Goal: Task Accomplishment & Management: Manage account settings

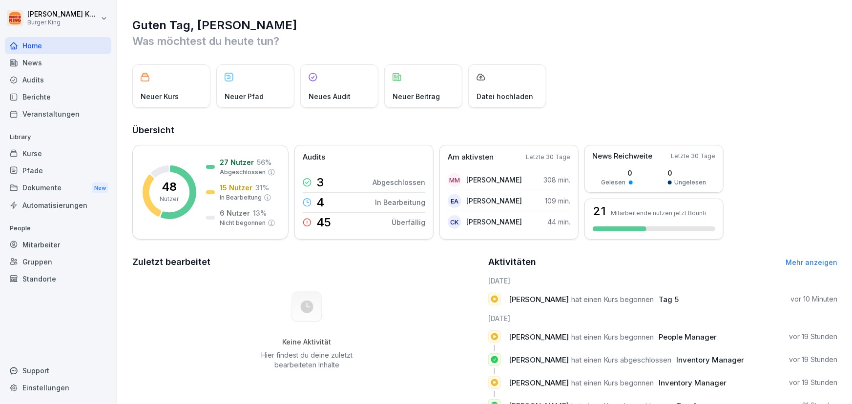
click at [19, 244] on div "Mitarbeiter" at bounding box center [58, 244] width 106 height 17
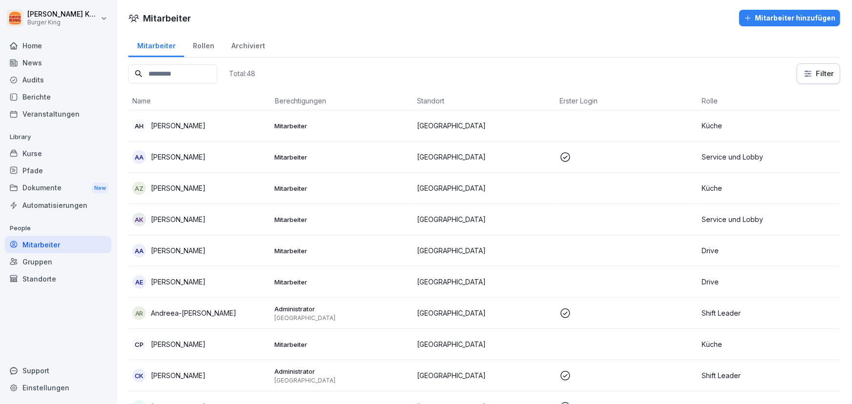
click at [163, 75] on input at bounding box center [172, 73] width 89 height 19
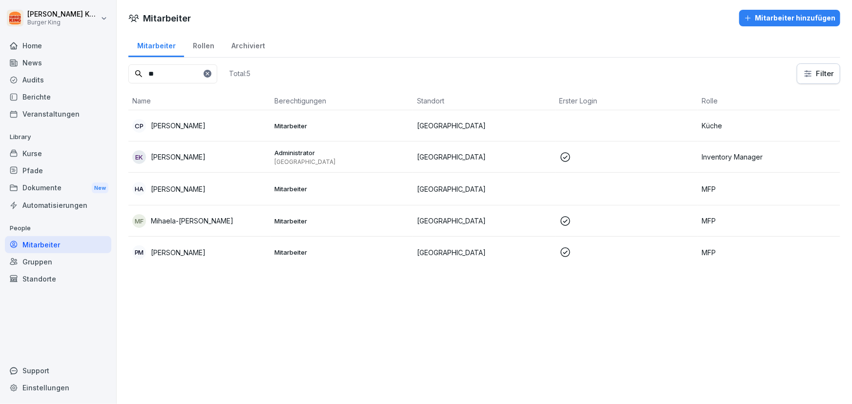
type input "**"
click at [210, 73] on icon at bounding box center [208, 74] width 6 height 6
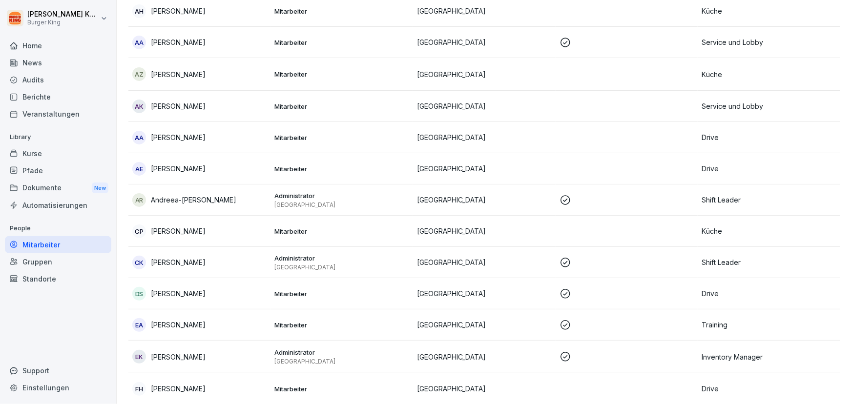
scroll to position [114, 0]
click at [545, 222] on td "[GEOGRAPHIC_DATA]" at bounding box center [484, 231] width 143 height 31
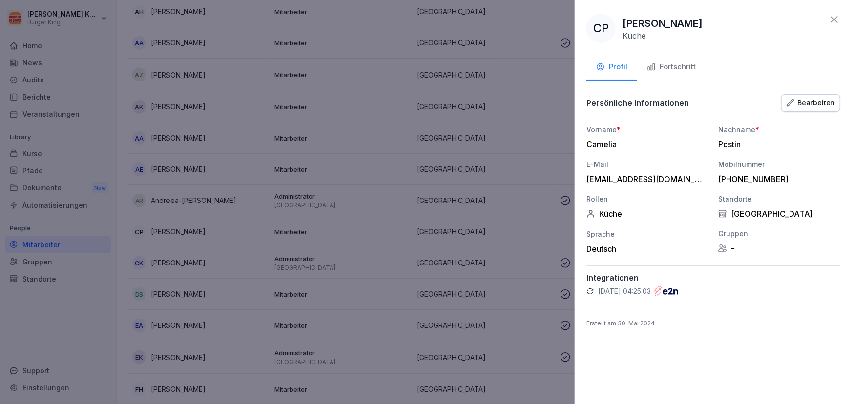
click at [805, 104] on div "Bearbeiten" at bounding box center [810, 103] width 48 height 11
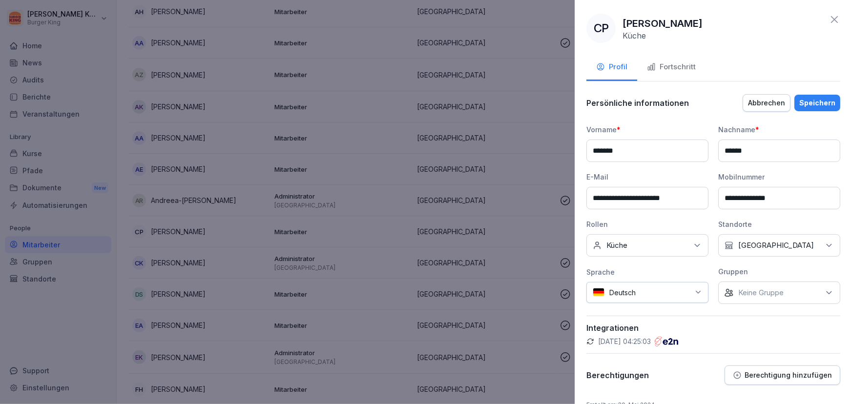
click at [698, 244] on icon at bounding box center [697, 246] width 10 height 10
click at [745, 312] on div "**********" at bounding box center [713, 239] width 254 height 292
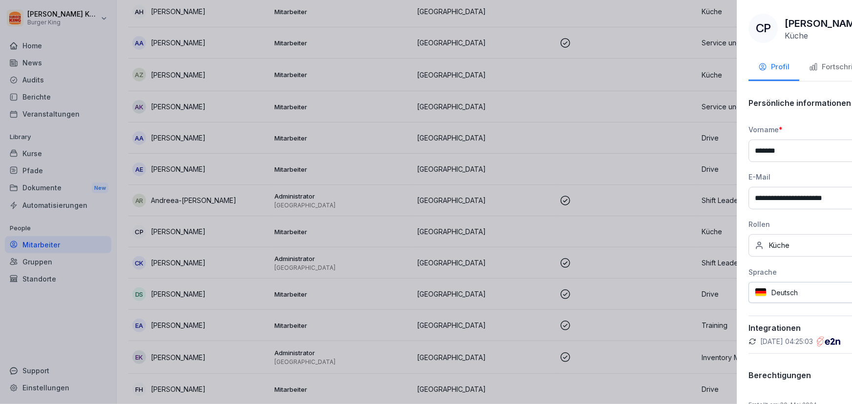
click at [367, 127] on div at bounding box center [426, 202] width 852 height 404
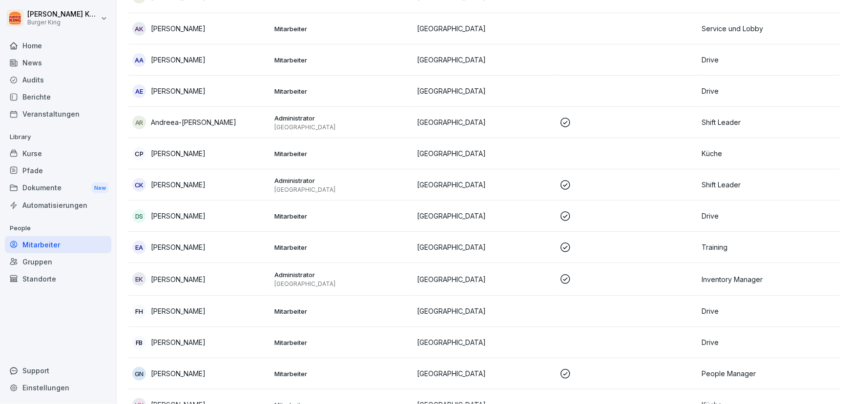
scroll to position [203, 0]
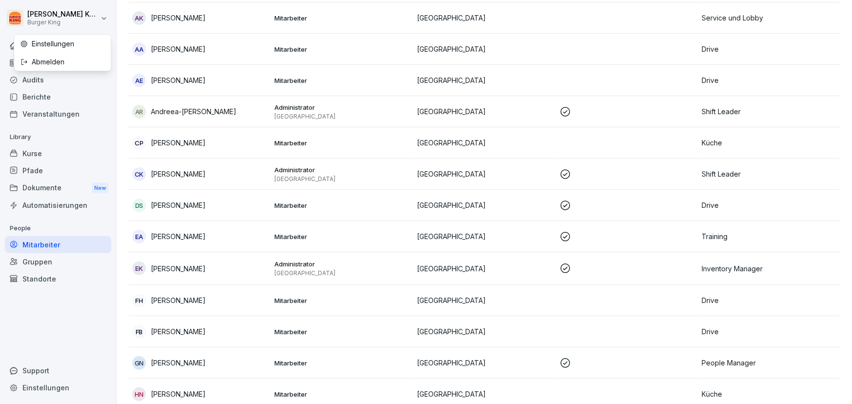
click at [17, 24] on html "[PERSON_NAME] Burger King Home News Audits Berichte Veranstaltungen Library Kur…" at bounding box center [426, 202] width 852 height 404
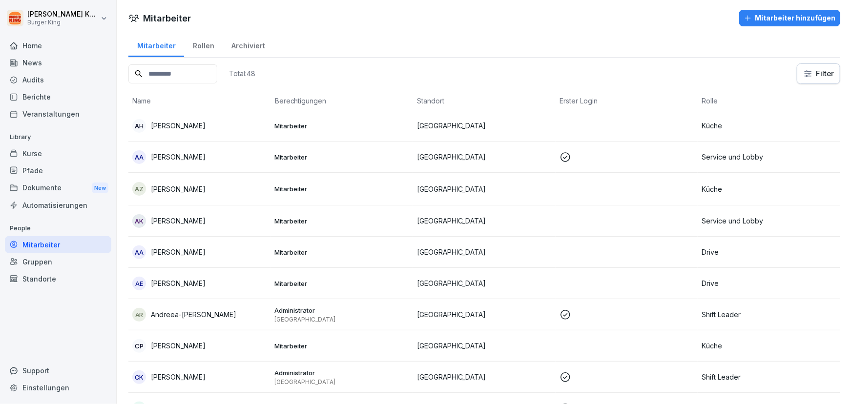
drag, startPoint x: 848, startPoint y: 70, endPoint x: 851, endPoint y: 0, distance: 70.8
click at [851, 0] on html "[PERSON_NAME] Burger King Home News Audits Berichte Veranstaltungen Library Kur…" at bounding box center [426, 202] width 852 height 404
click at [184, 74] on input at bounding box center [172, 73] width 89 height 19
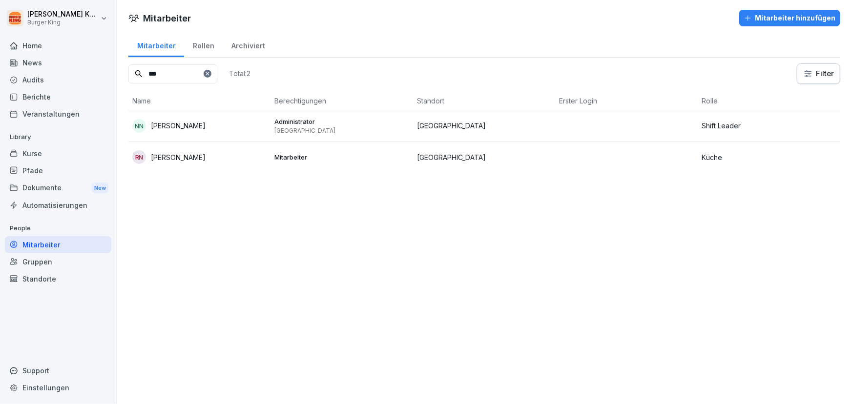
type input "***"
click at [189, 127] on p "[PERSON_NAME]" at bounding box center [178, 126] width 55 height 10
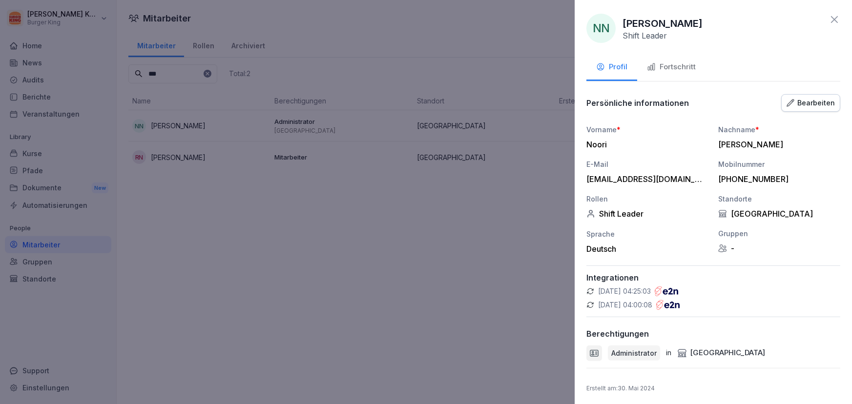
scroll to position [1, 0]
click at [693, 70] on div "Fortschritt" at bounding box center [671, 65] width 49 height 11
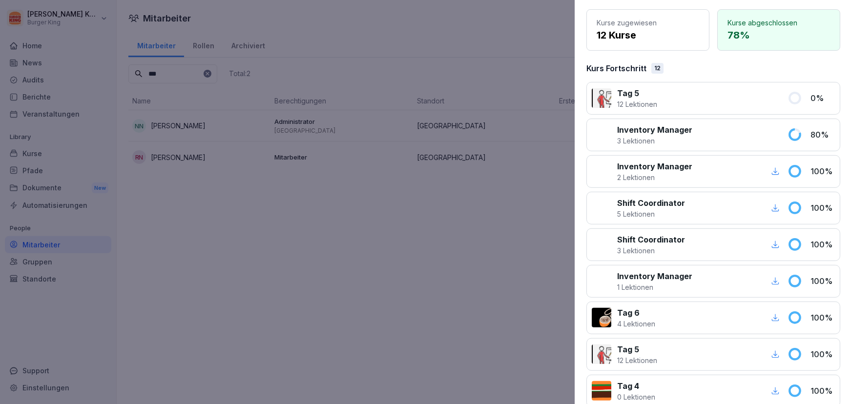
scroll to position [135, 0]
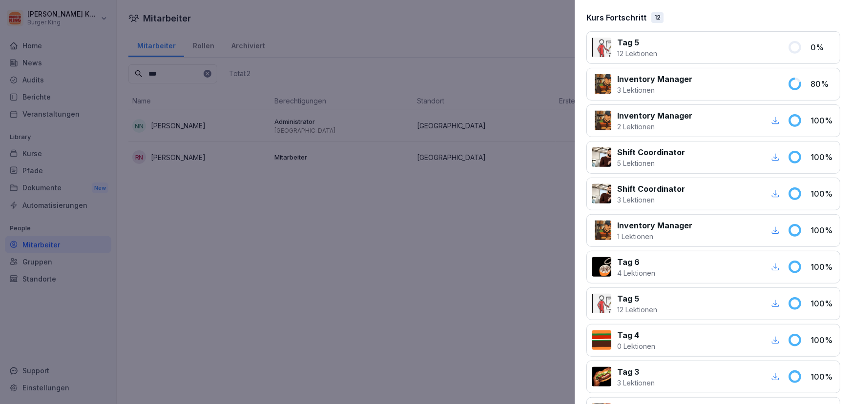
click at [600, 85] on div at bounding box center [602, 84] width 20 height 20
click at [789, 87] on icon at bounding box center [794, 84] width 10 height 10
click at [603, 51] on div at bounding box center [602, 48] width 20 height 20
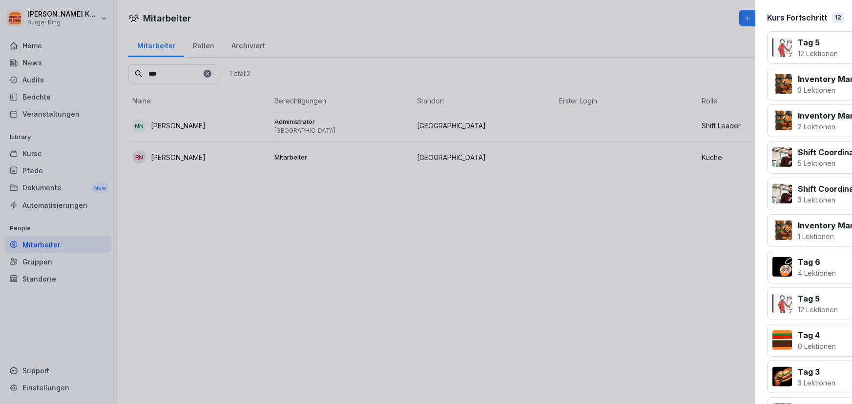
click at [452, 266] on div at bounding box center [426, 202] width 852 height 404
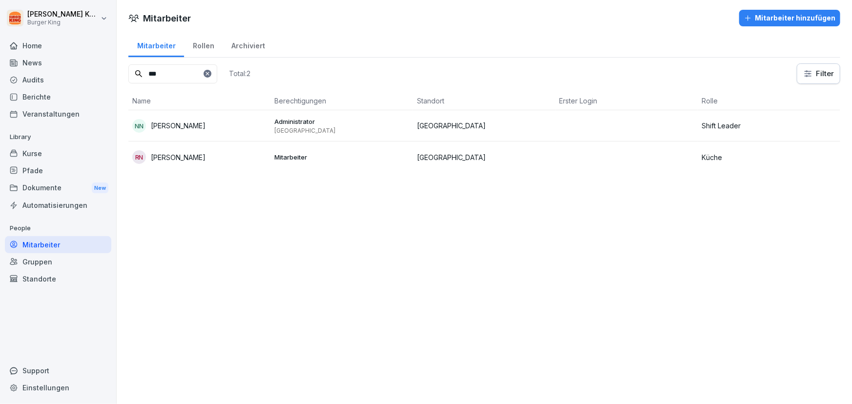
click at [283, 133] on p "[GEOGRAPHIC_DATA]" at bounding box center [342, 131] width 135 height 8
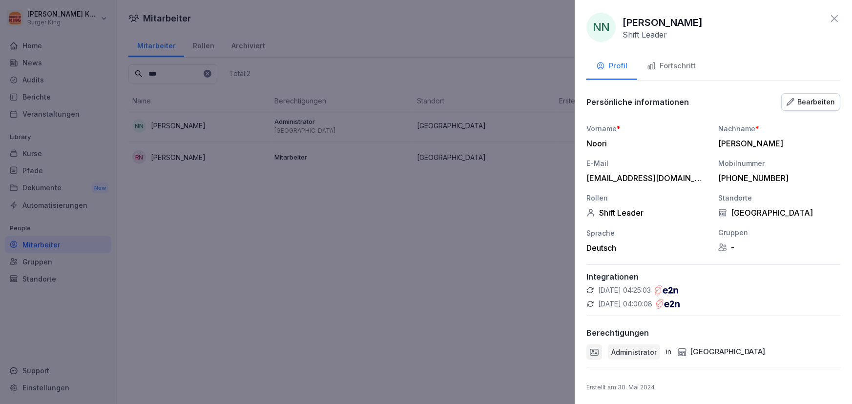
scroll to position [1, 0]
click at [813, 103] on div "Bearbeiten" at bounding box center [810, 101] width 48 height 11
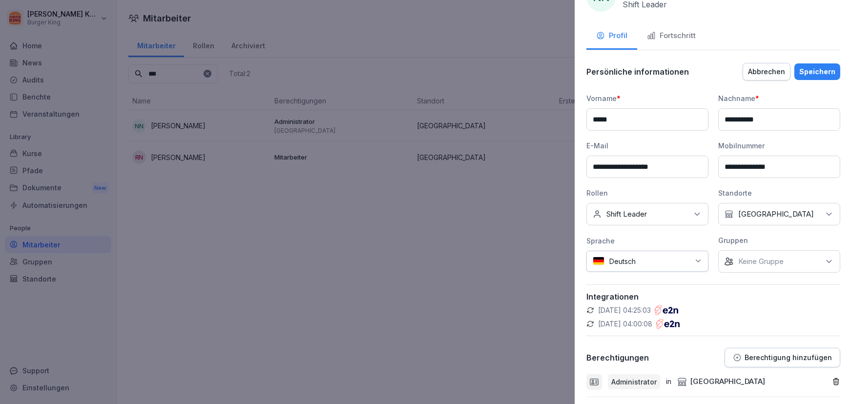
scroll to position [61, 0]
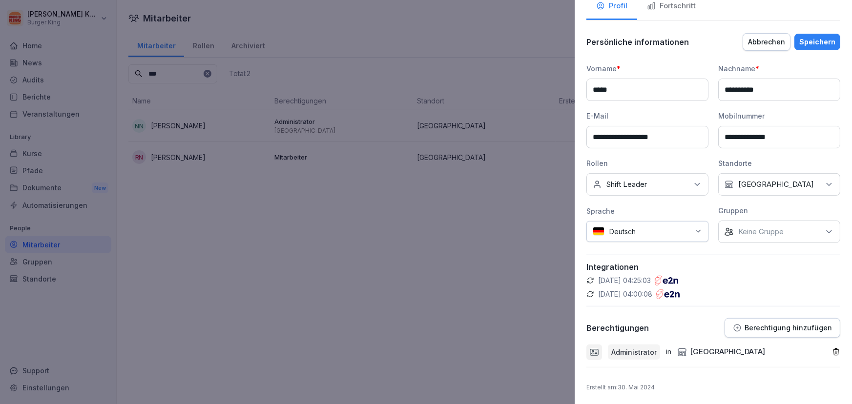
click at [776, 331] on button "Berechtigung hinzufügen" at bounding box center [782, 328] width 116 height 20
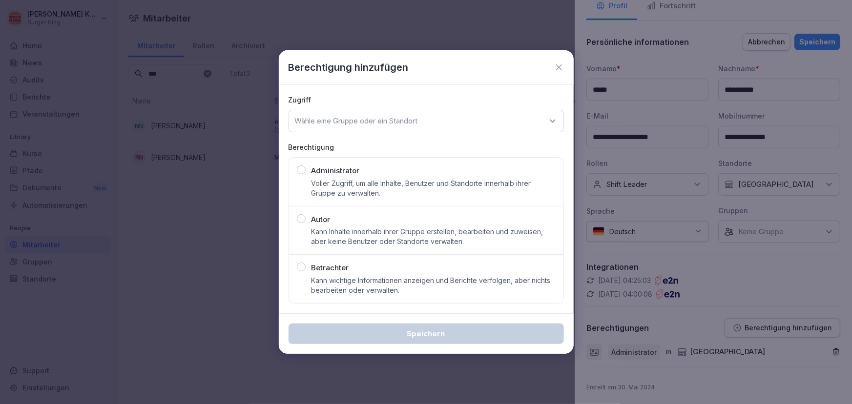
click at [445, 117] on div "Wähle eine Gruppe oder ein Standort" at bounding box center [425, 121] width 275 height 22
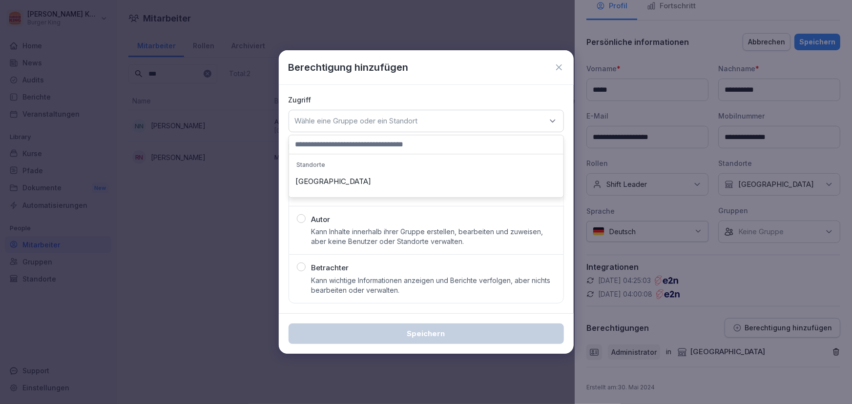
click at [560, 63] on icon at bounding box center [559, 67] width 10 height 10
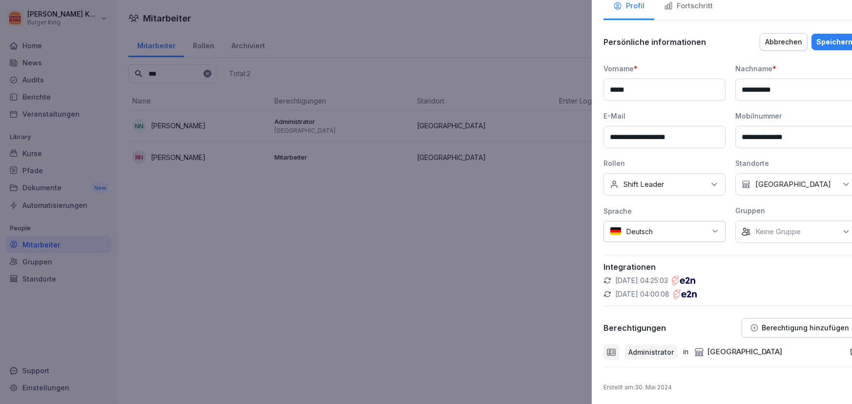
click at [492, 44] on div at bounding box center [426, 202] width 852 height 404
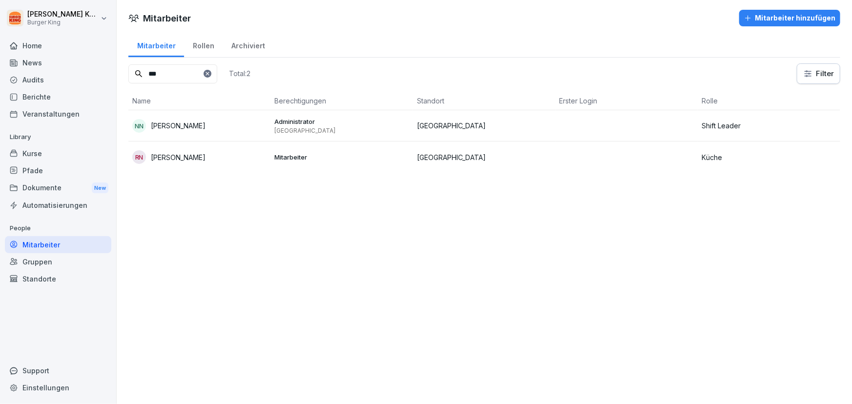
click at [12, 42] on icon at bounding box center [14, 46] width 8 height 8
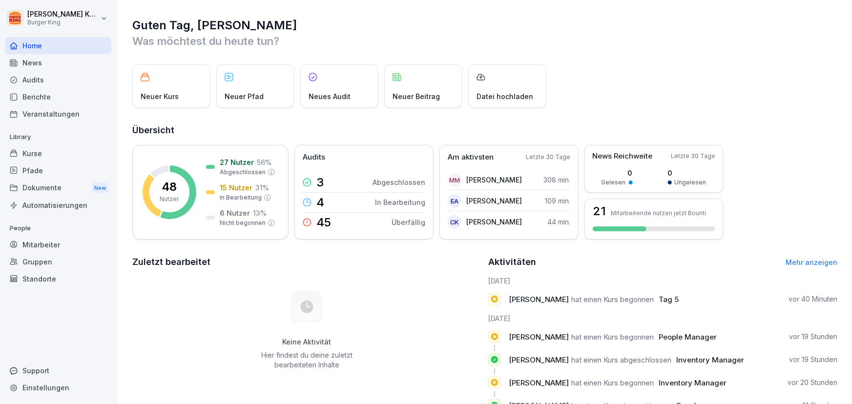
click at [49, 57] on div "News" at bounding box center [58, 62] width 106 height 17
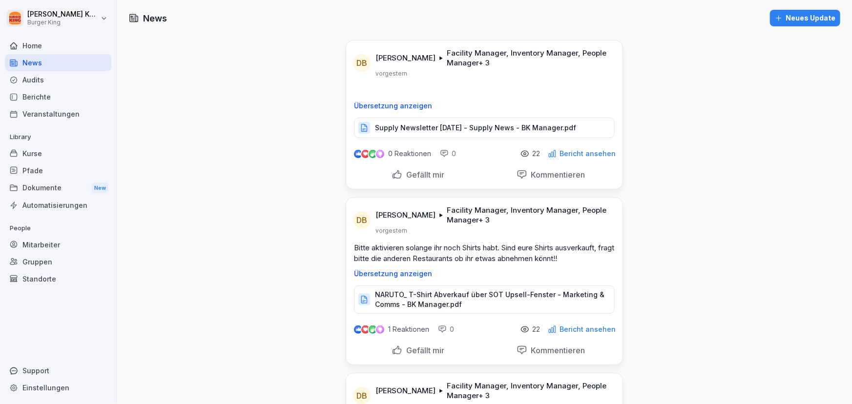
click at [39, 247] on div "Mitarbeiter" at bounding box center [58, 244] width 106 height 17
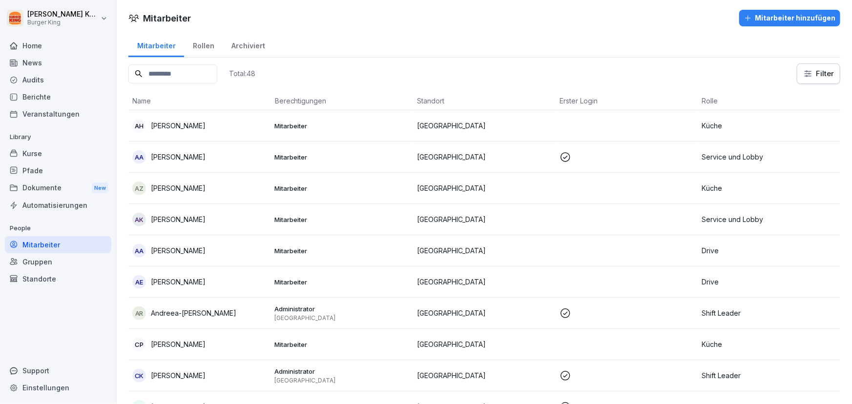
click at [166, 68] on input at bounding box center [172, 73] width 89 height 19
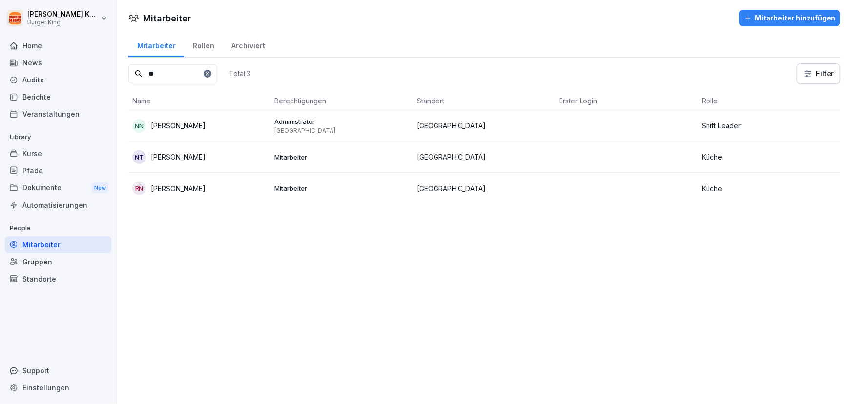
type input "**"
click at [191, 131] on div "NN [PERSON_NAME]" at bounding box center [199, 126] width 135 height 14
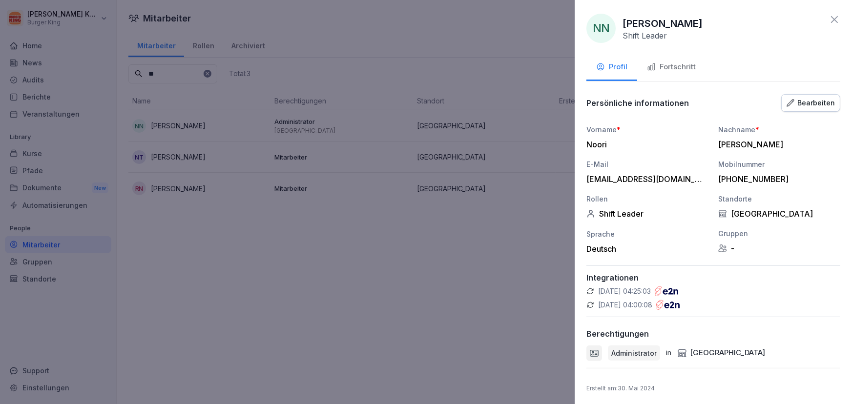
click at [680, 65] on div "Fortschritt" at bounding box center [671, 67] width 49 height 11
